Goal: Information Seeking & Learning: Learn about a topic

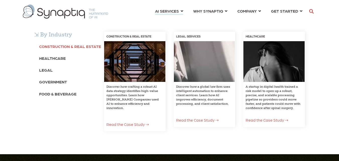
click at [58, 47] on b "Construction & Real Estate" at bounding box center [70, 46] width 62 height 5
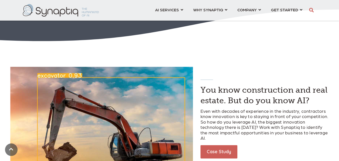
scroll to position [578, 0]
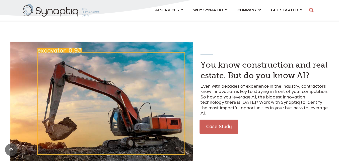
click at [224, 124] on link "Case Study" at bounding box center [219, 127] width 39 height 14
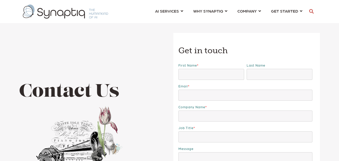
scroll to position [2904, 0]
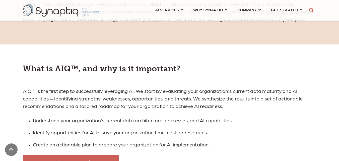
scroll to position [477, 0]
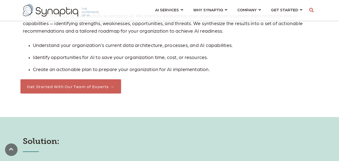
click at [80, 87] on link "Get Started With Our Team of Experts →" at bounding box center [70, 86] width 101 height 14
